Goal: Task Accomplishment & Management: Manage account settings

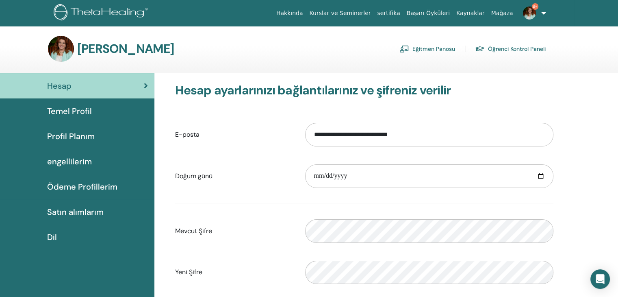
click at [429, 51] on font "Eğitmen Panosu" at bounding box center [433, 48] width 43 height 7
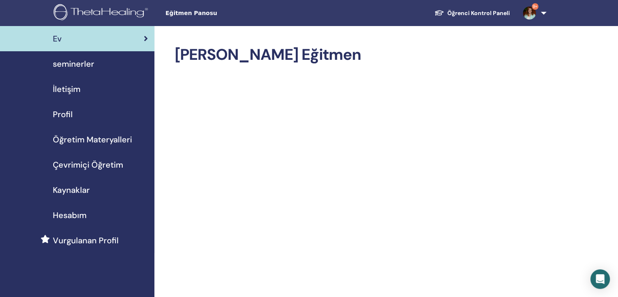
click at [95, 65] on div "seminerler" at bounding box center [76, 64] width 141 height 12
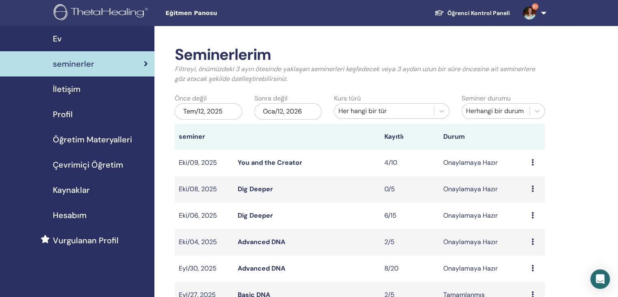
click at [257, 160] on link "You and the Creator" at bounding box center [270, 162] width 65 height 9
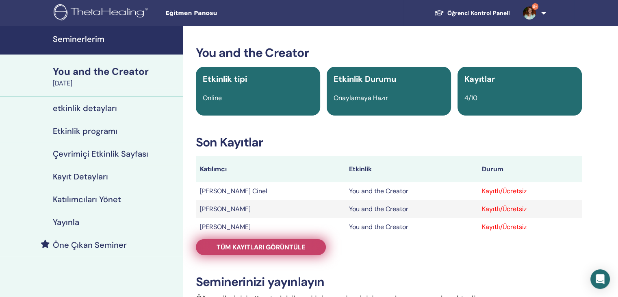
click at [279, 246] on span "Tüm kayıtları görüntüle" at bounding box center [261, 247] width 89 height 9
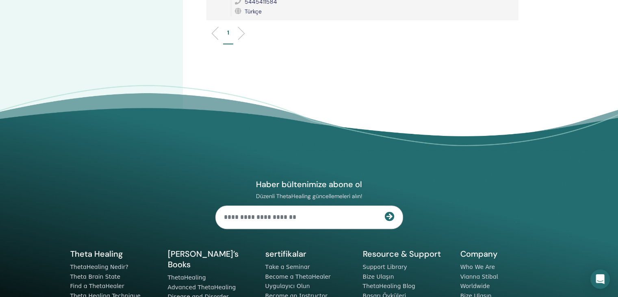
scroll to position [189, 0]
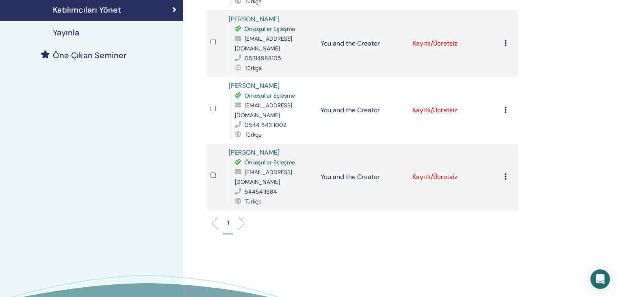
click at [505, 173] on icon at bounding box center [505, 176] width 2 height 6
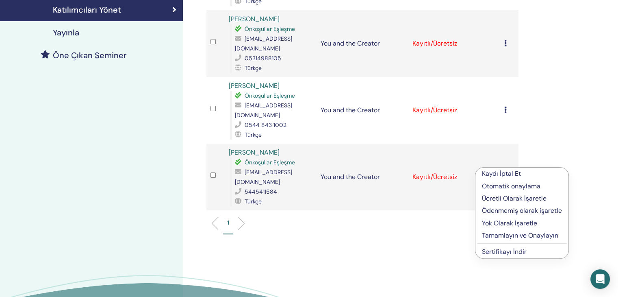
click at [499, 234] on p "Tamamlayın ve Onaylayın" at bounding box center [522, 235] width 80 height 10
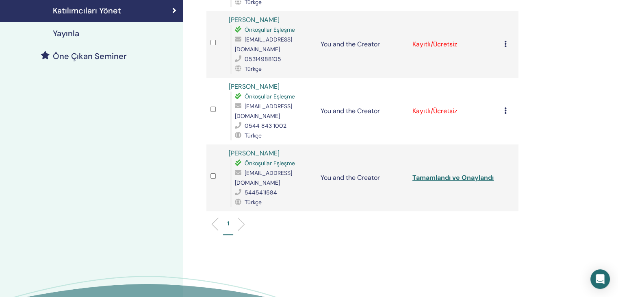
scroll to position [189, 0]
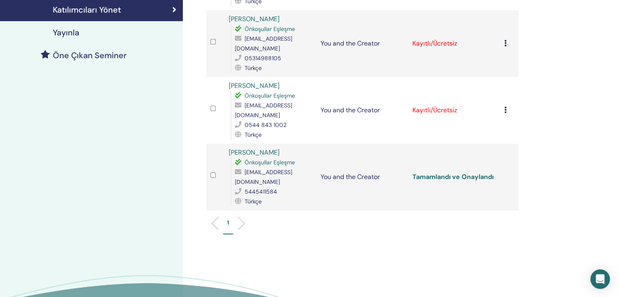
click at [478, 172] on link "Tamamlandı ve Onaylandı" at bounding box center [452, 176] width 81 height 9
click at [505, 106] on icon at bounding box center [505, 109] width 2 height 6
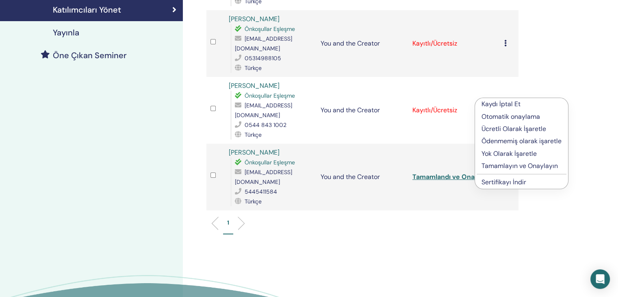
click at [502, 162] on p "Tamamlayın ve Onaylayın" at bounding box center [521, 166] width 80 height 10
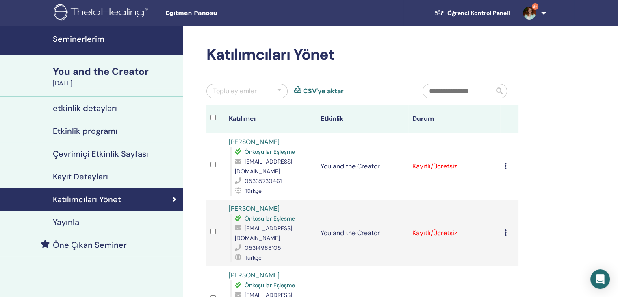
click at [423, 295] on link "Tamamlandı ve Onaylandı" at bounding box center [452, 299] width 81 height 9
click at [503, 220] on td "Kaydı İptal Et Otomatik onaylama Ücretli Olarak İşaretle Ödenmemiş olarak işare…" at bounding box center [509, 232] width 18 height 67
click at [504, 229] on icon at bounding box center [505, 232] width 2 height 6
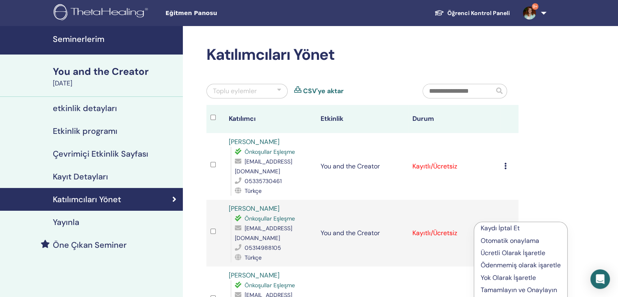
click at [493, 289] on p "Tamamlayın ve Onaylayın" at bounding box center [521, 290] width 80 height 10
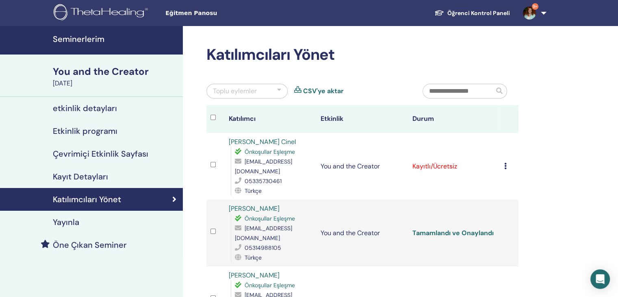
click at [466, 228] on link "Tamamlandı ve Onaylandı" at bounding box center [452, 232] width 81 height 9
click at [505, 162] on icon at bounding box center [505, 165] width 2 height 6
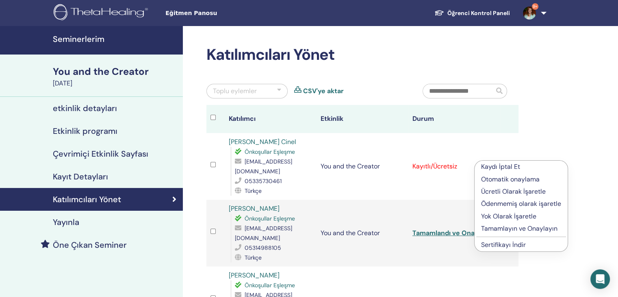
click at [500, 226] on p "Tamamlayın ve Onaylayın" at bounding box center [521, 228] width 80 height 10
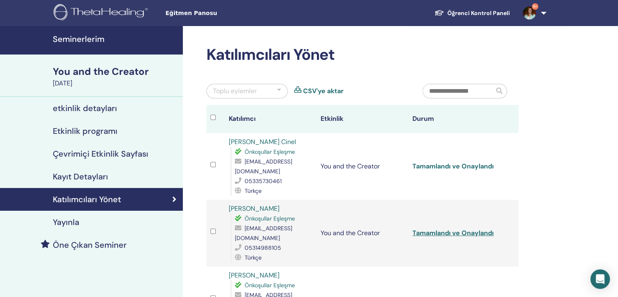
click at [458, 162] on link "Tamamlandı ve Onaylandı" at bounding box center [452, 166] width 81 height 9
